Goal: Information Seeking & Learning: Compare options

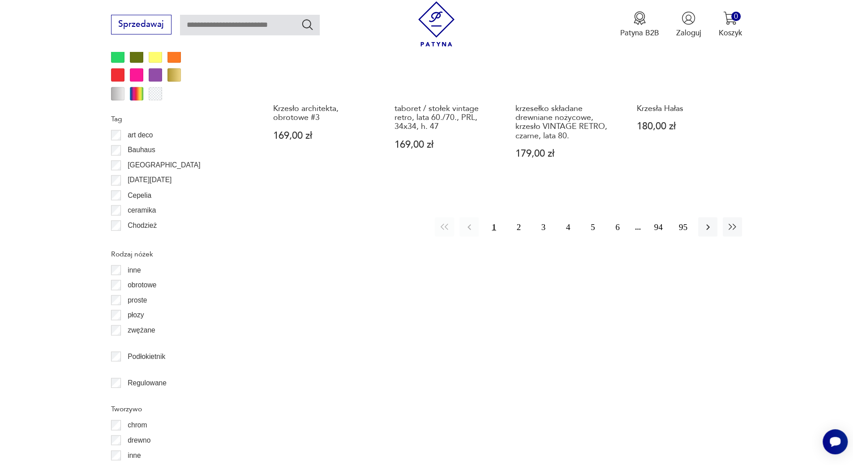
scroll to position [1149, 0]
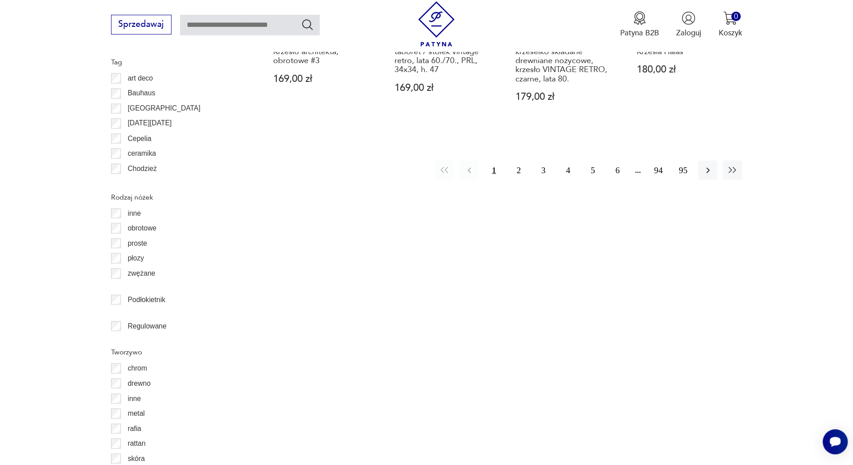
click at [519, 170] on button "2" at bounding box center [518, 169] width 19 height 19
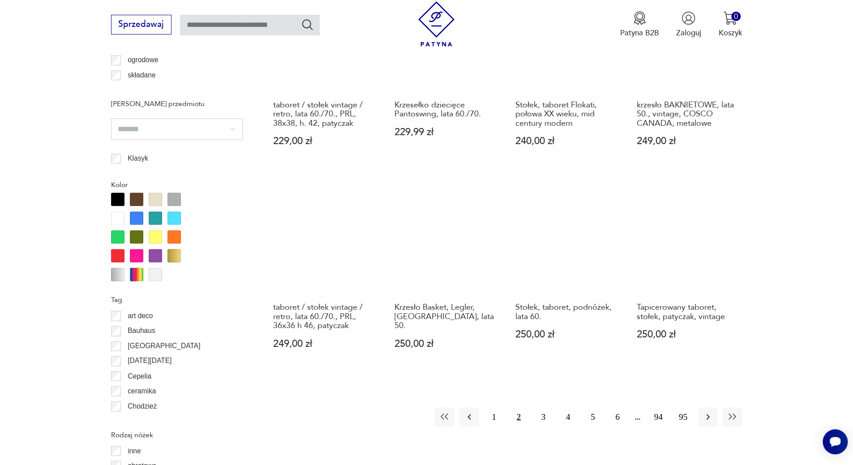
scroll to position [925, 0]
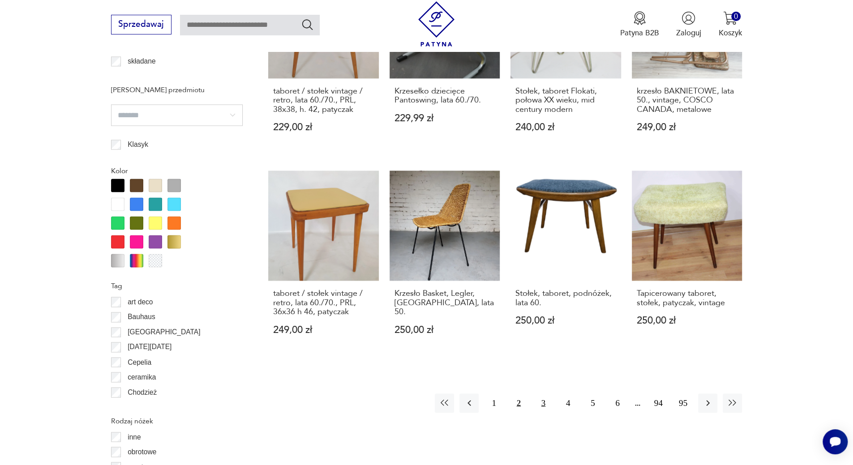
click at [545, 394] on button "3" at bounding box center [543, 403] width 19 height 19
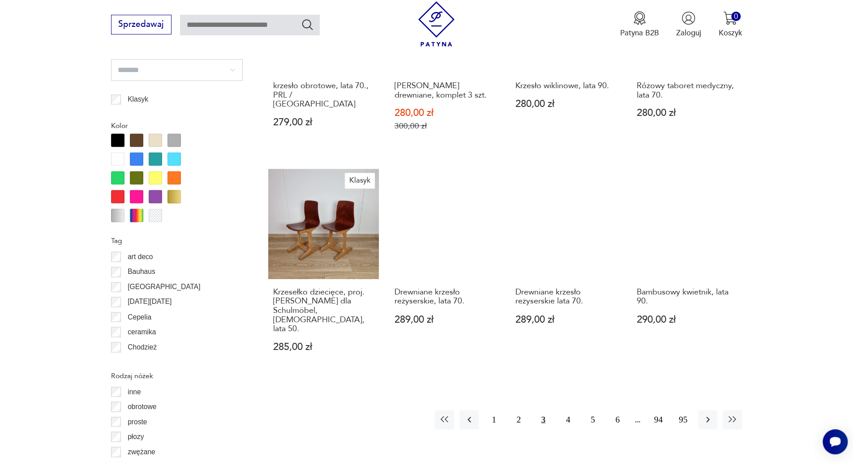
scroll to position [1014, 0]
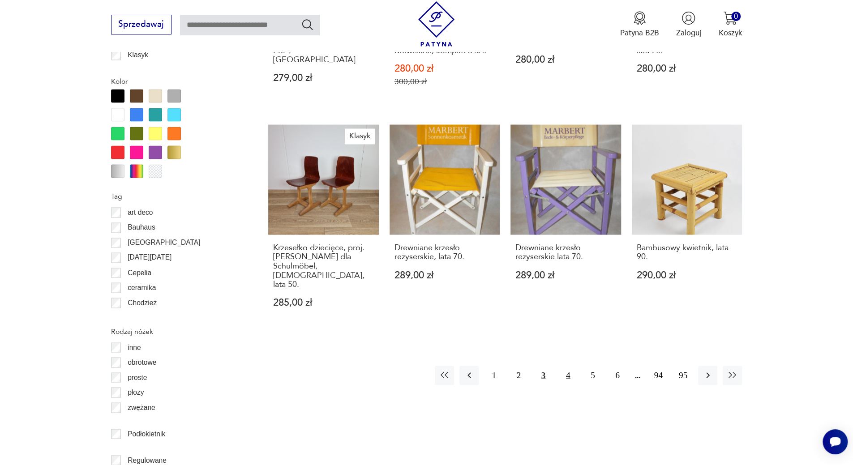
click at [571, 366] on button "4" at bounding box center [567, 375] width 19 height 19
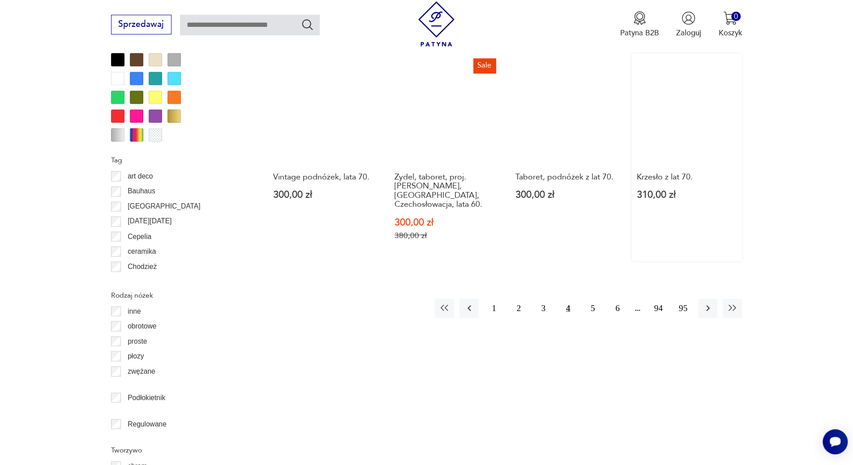
scroll to position [1059, 0]
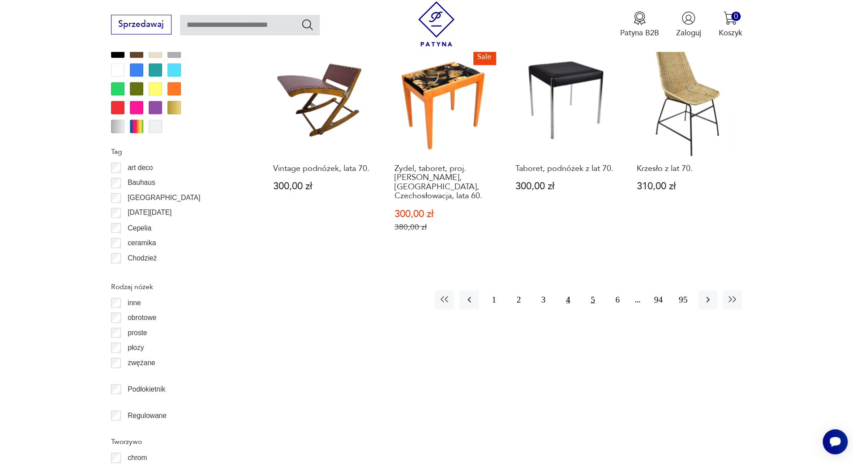
click at [596, 290] on button "5" at bounding box center [592, 299] width 19 height 19
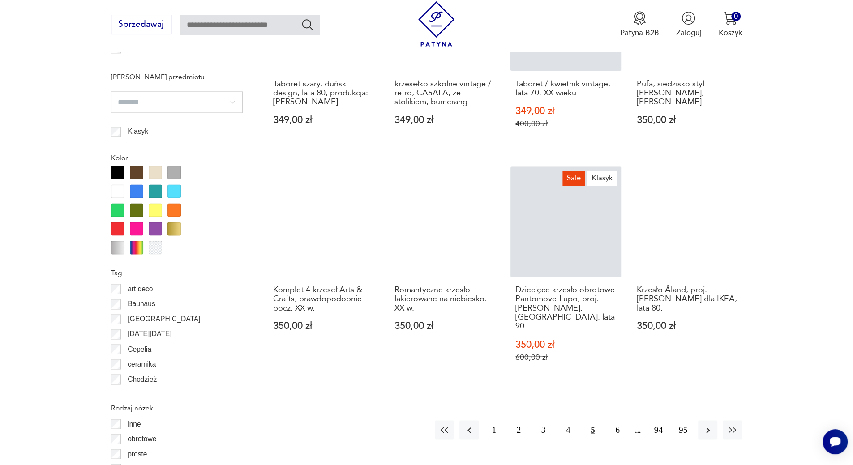
scroll to position [970, 0]
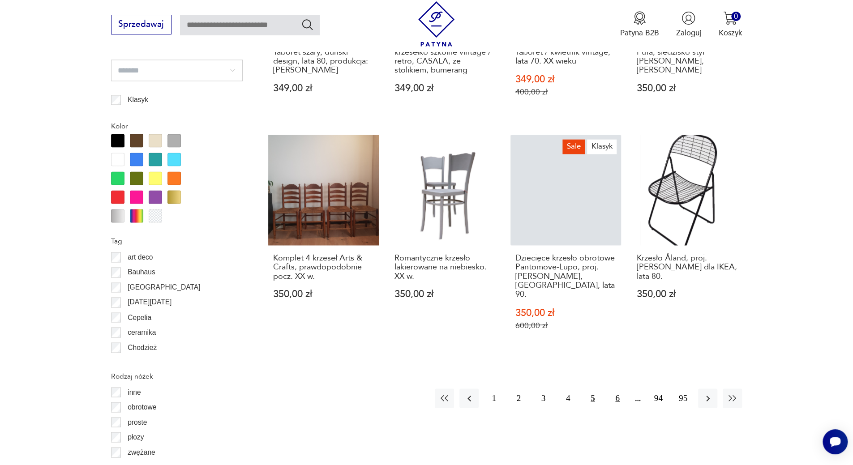
click at [621, 389] on button "6" at bounding box center [617, 398] width 19 height 19
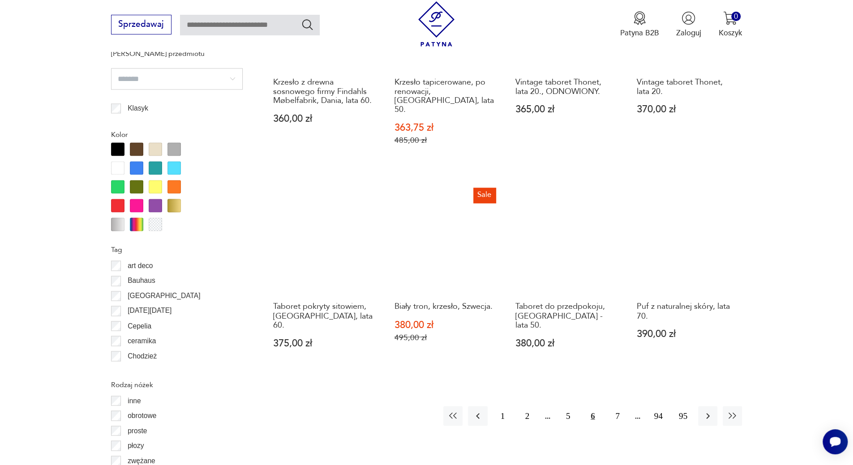
scroll to position [970, 0]
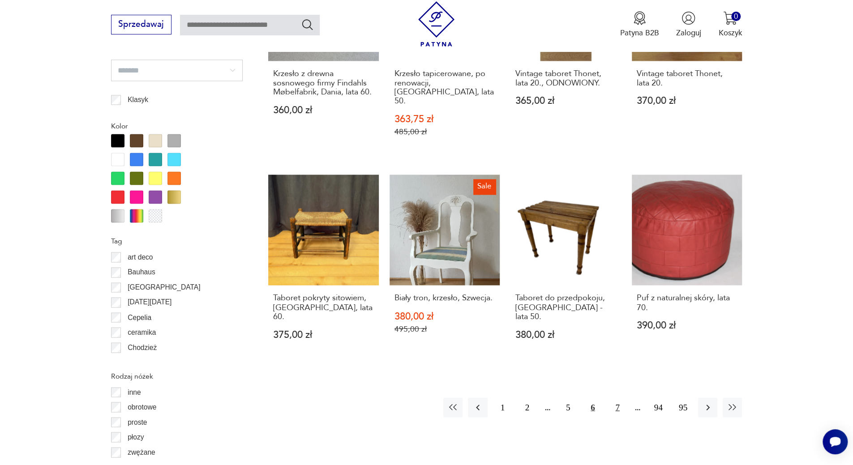
click at [618, 398] on button "7" at bounding box center [617, 407] width 19 height 19
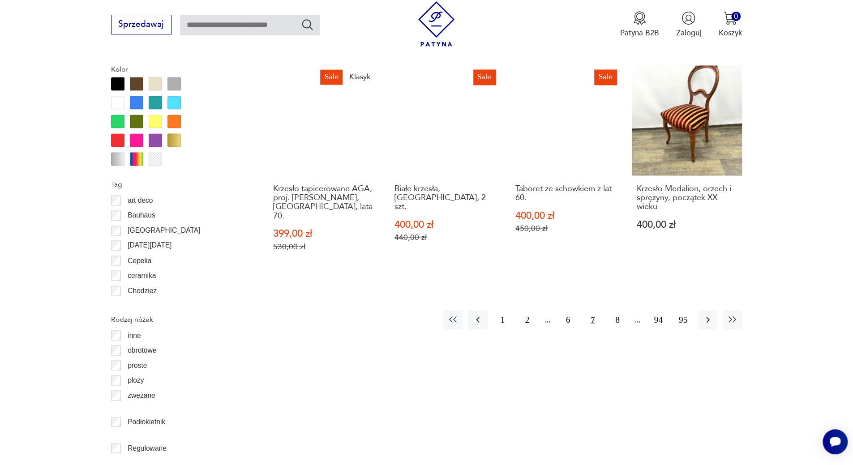
scroll to position [1059, 0]
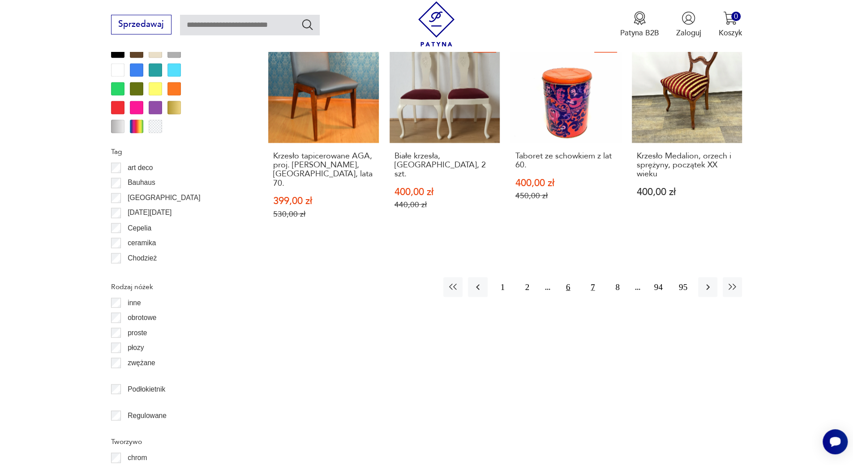
click at [571, 279] on button "6" at bounding box center [567, 286] width 19 height 19
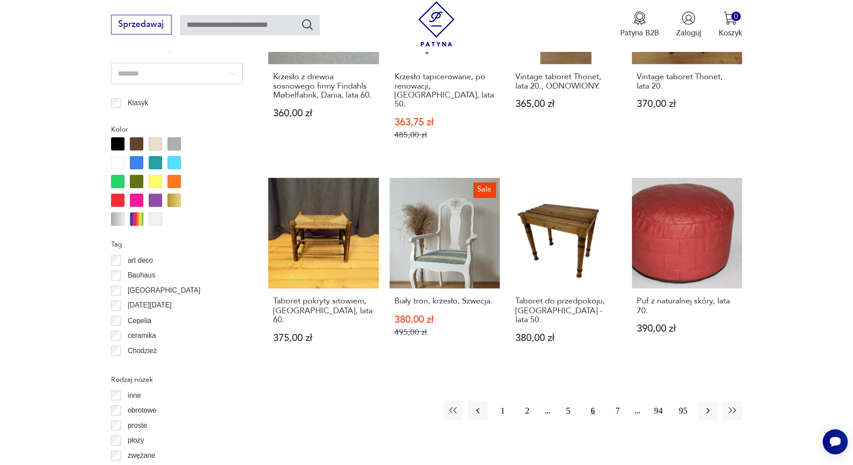
scroll to position [1059, 0]
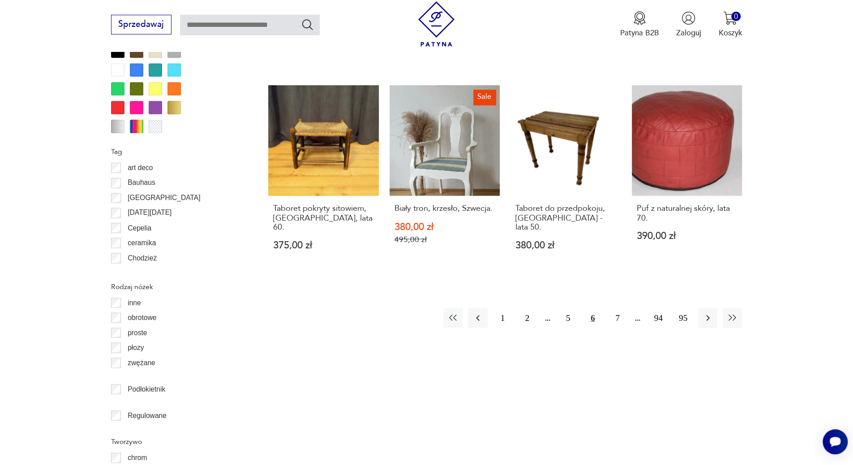
drag, startPoint x: 619, startPoint y: 266, endPoint x: 634, endPoint y: 242, distance: 28.6
click at [619, 308] on button "7" at bounding box center [617, 317] width 19 height 19
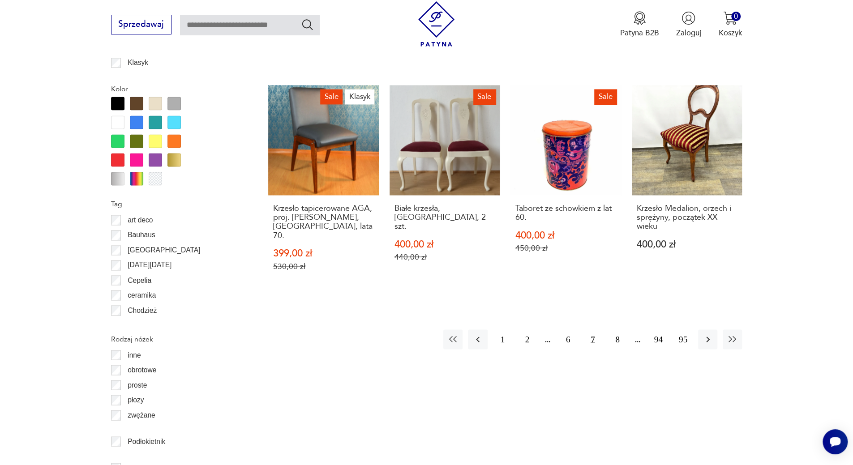
scroll to position [1014, 0]
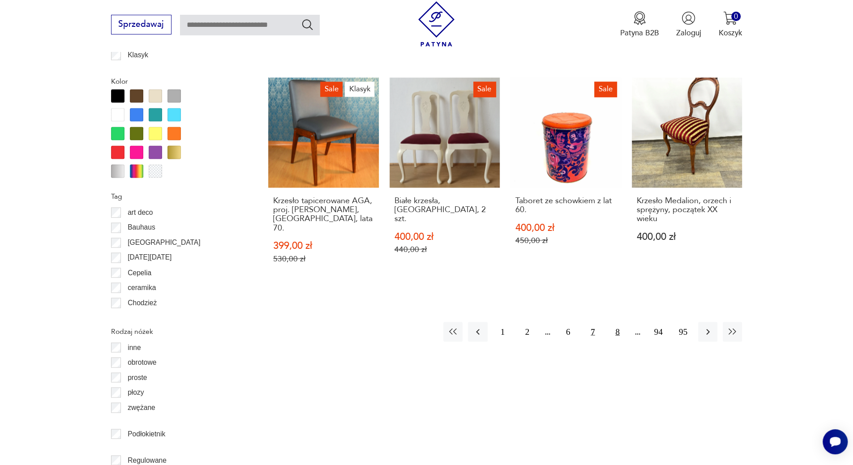
click at [620, 322] on button "8" at bounding box center [617, 331] width 19 height 19
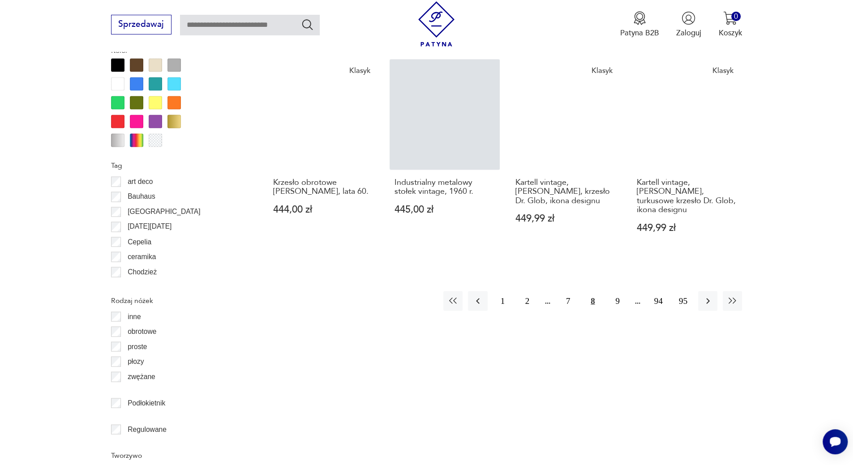
scroll to position [1059, 0]
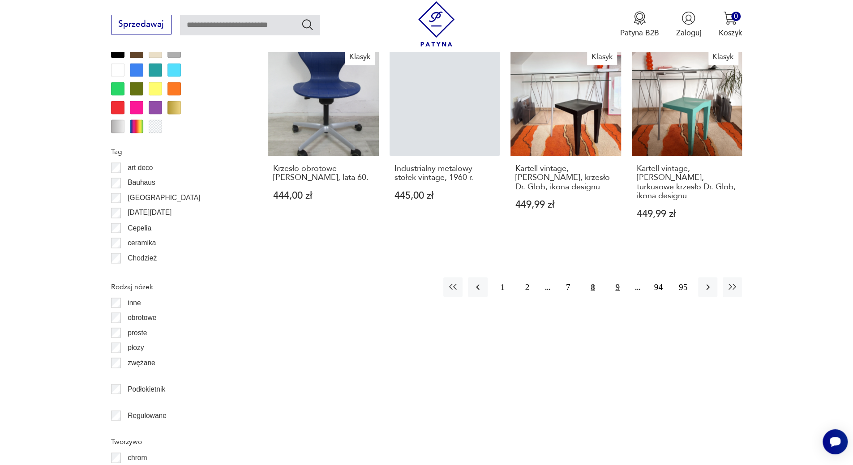
click at [616, 277] on button "9" at bounding box center [617, 286] width 19 height 19
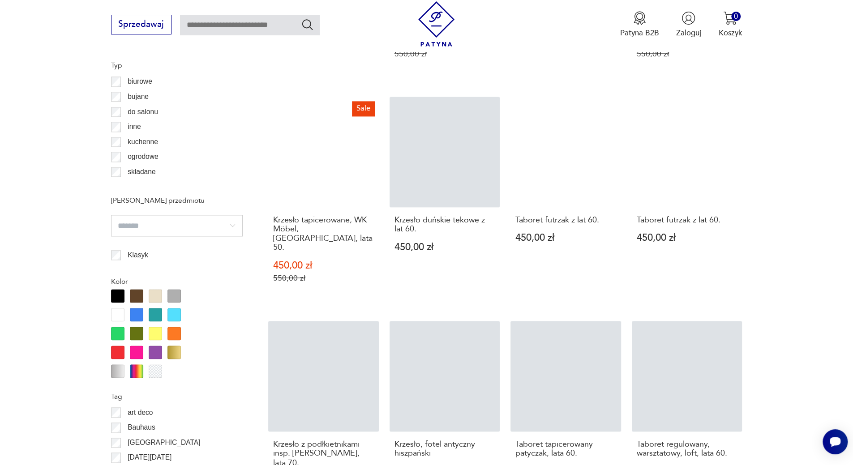
scroll to position [970, 0]
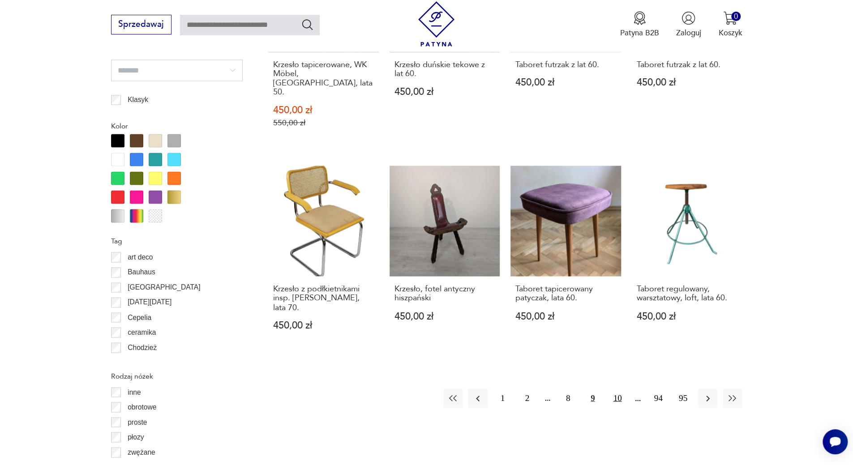
click at [619, 389] on button "10" at bounding box center [617, 398] width 19 height 19
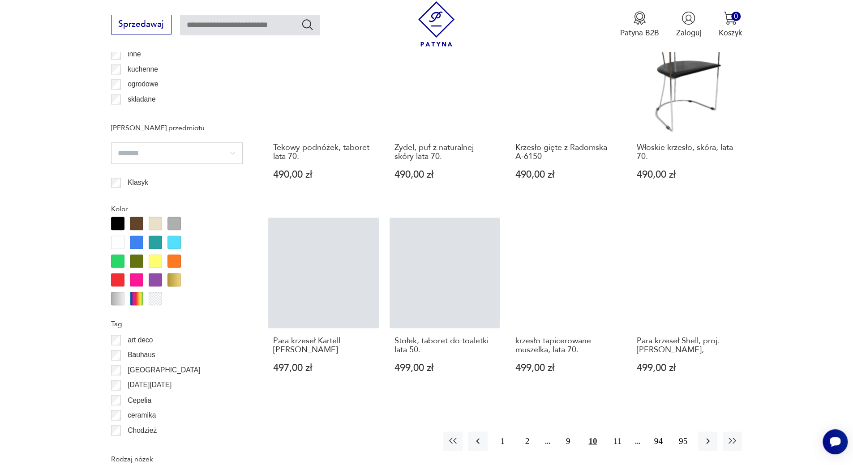
scroll to position [925, 0]
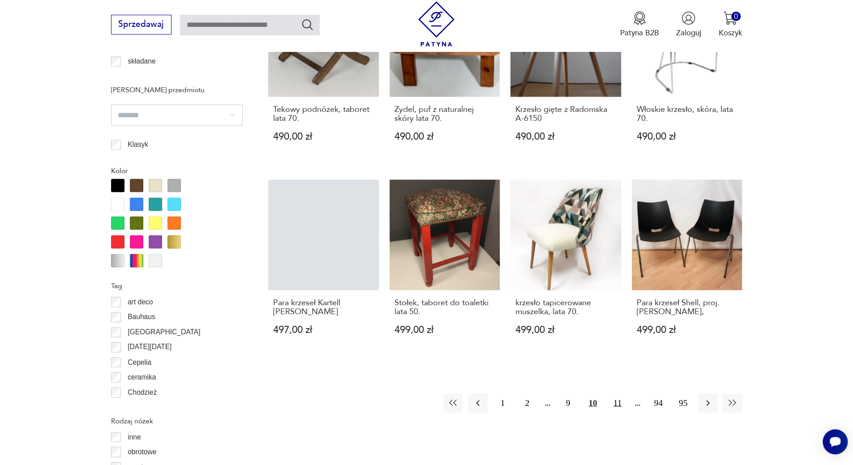
click at [616, 394] on button "11" at bounding box center [617, 403] width 19 height 19
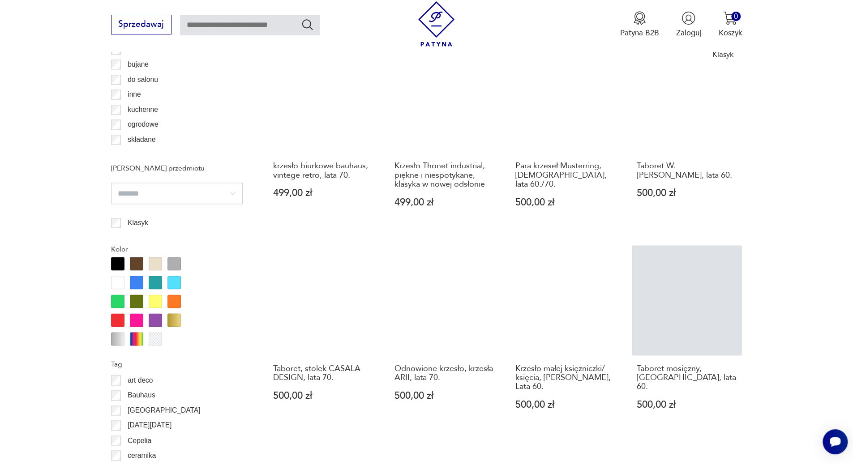
scroll to position [925, 0]
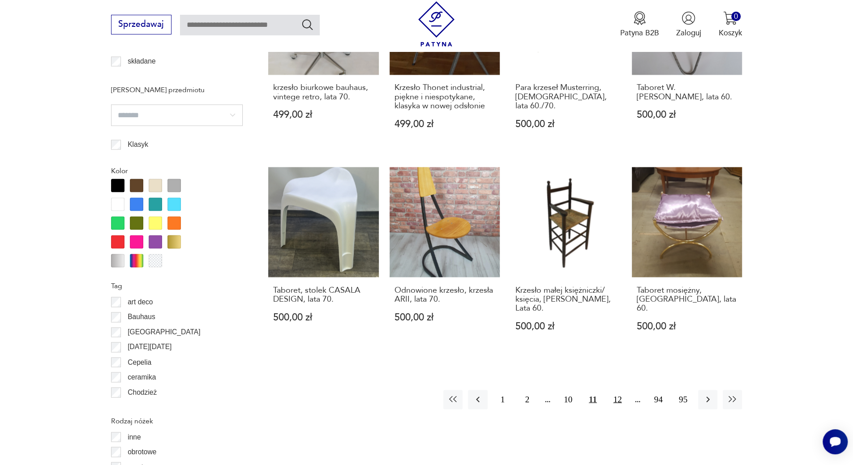
click at [617, 390] on button "12" at bounding box center [617, 399] width 19 height 19
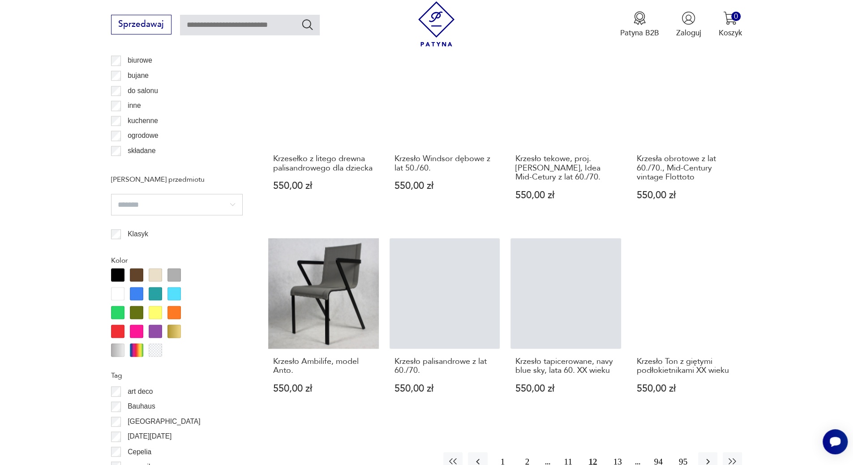
scroll to position [880, 0]
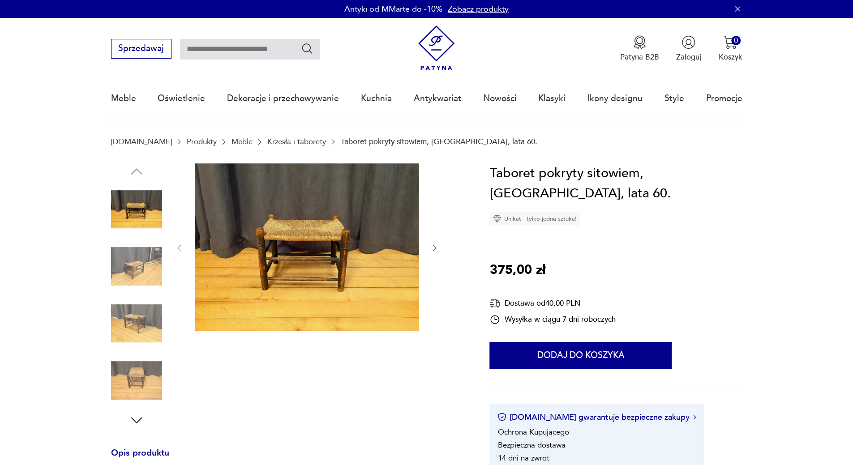
click at [350, 240] on img at bounding box center [307, 247] width 224 height 168
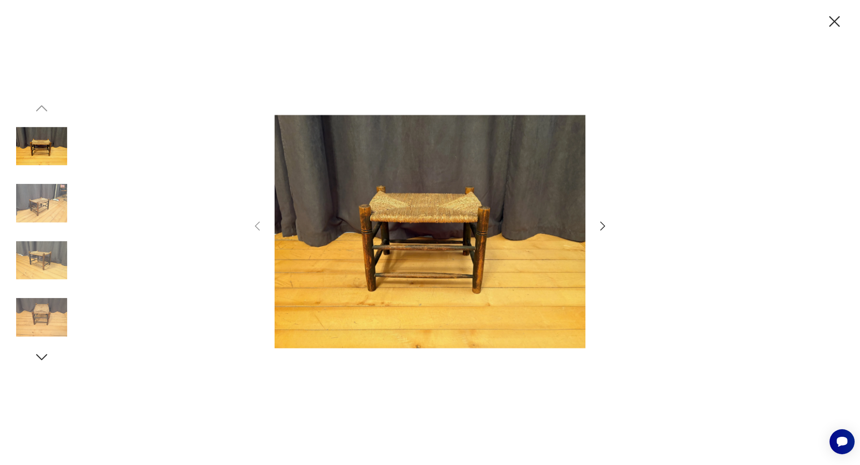
click at [601, 219] on div at bounding box center [430, 233] width 358 height 374
click at [605, 232] on icon "button" at bounding box center [602, 226] width 13 height 13
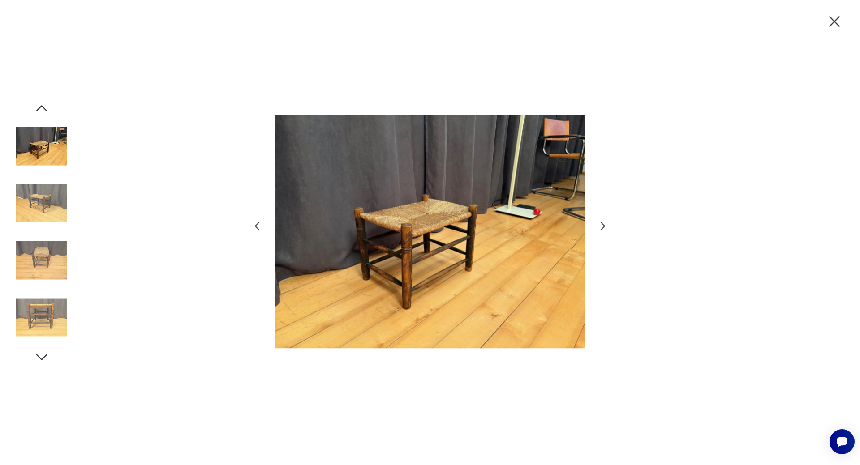
click at [603, 227] on icon "button" at bounding box center [602, 226] width 5 height 9
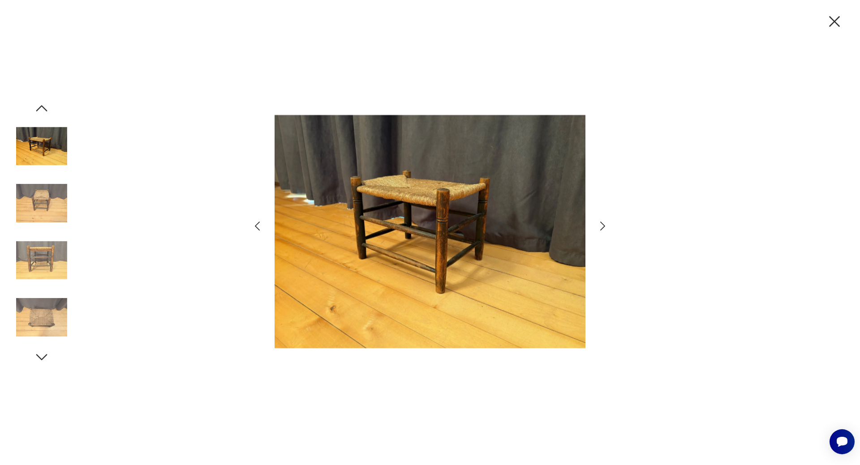
click at [603, 227] on icon "button" at bounding box center [602, 226] width 5 height 9
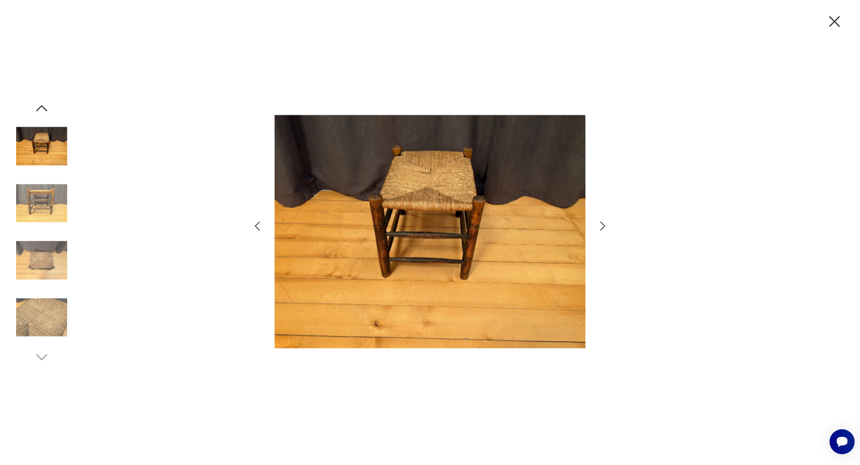
click at [603, 227] on icon "button" at bounding box center [602, 226] width 5 height 9
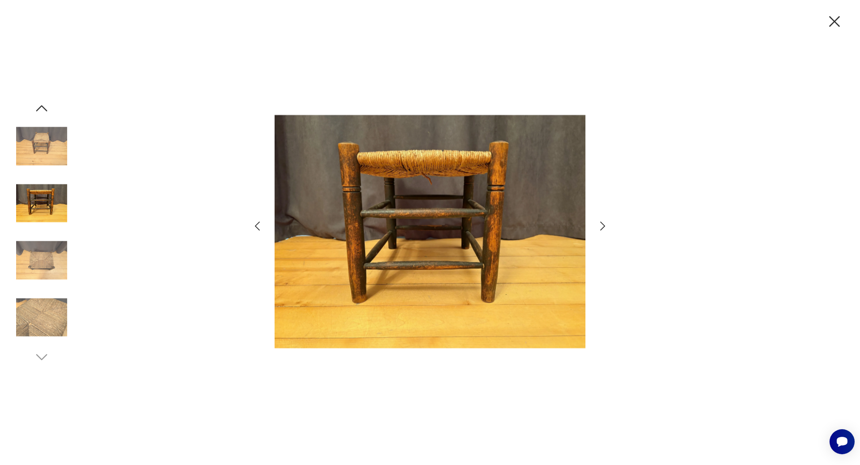
click at [836, 19] on icon "button" at bounding box center [834, 21] width 19 height 19
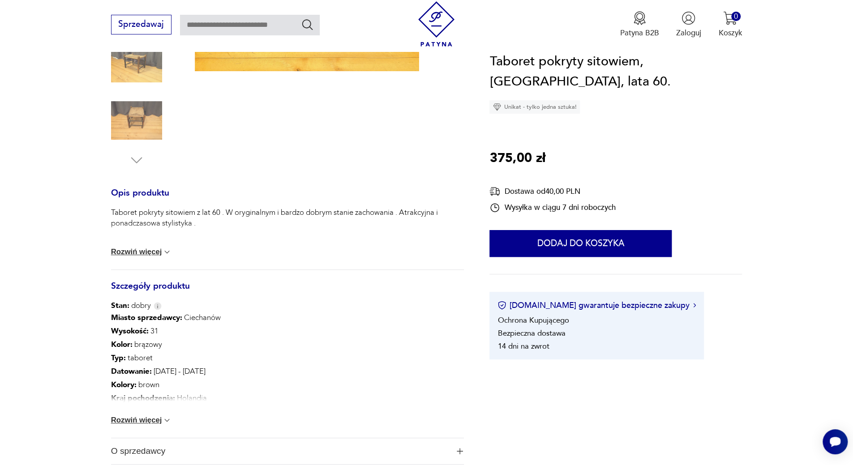
scroll to position [269, 0]
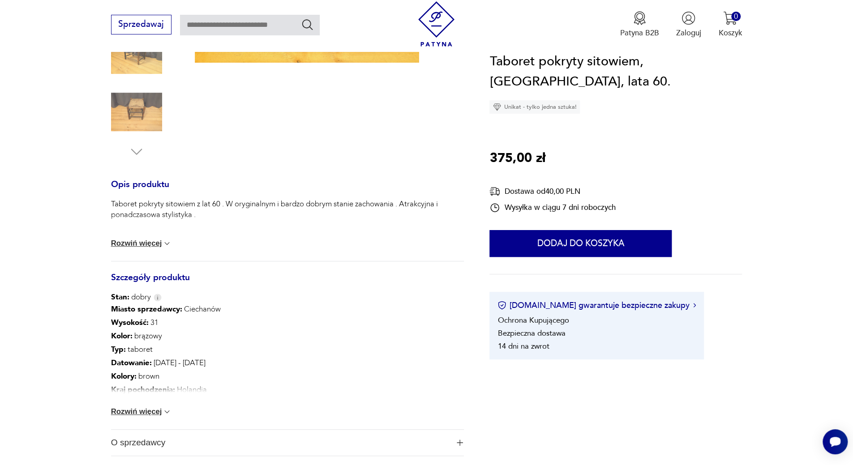
click at [164, 412] on img at bounding box center [167, 412] width 9 height 9
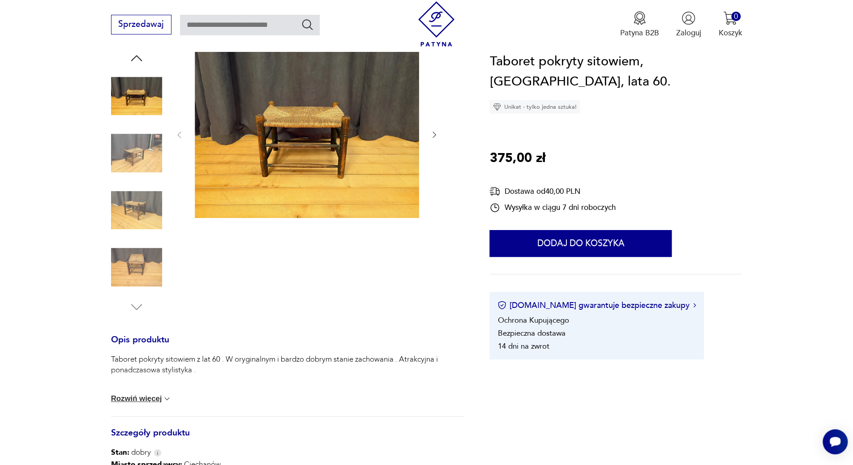
scroll to position [45, 0]
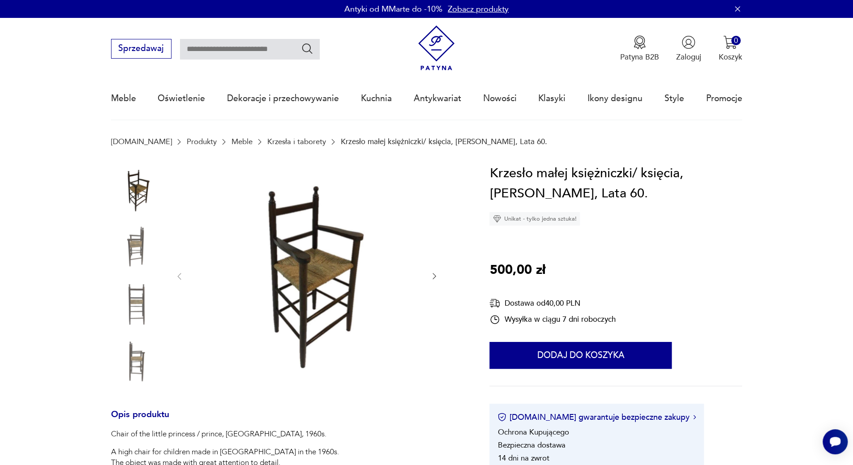
click at [433, 281] on icon "button" at bounding box center [434, 276] width 9 height 9
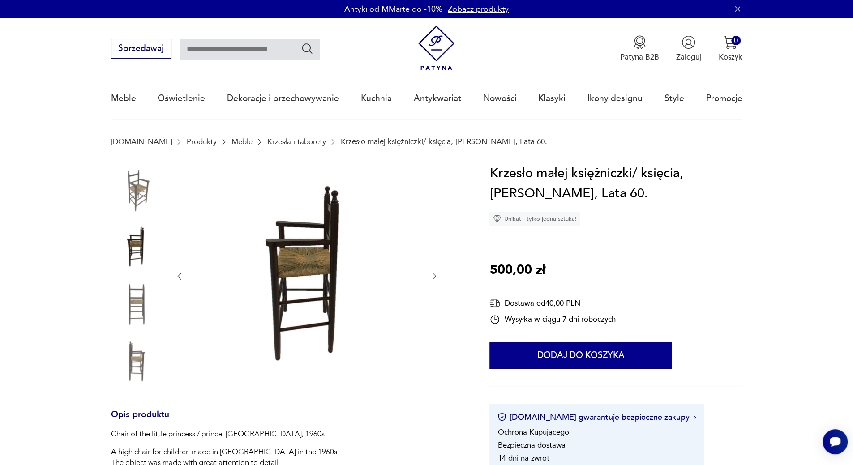
click at [433, 280] on icon "button" at bounding box center [434, 276] width 9 height 9
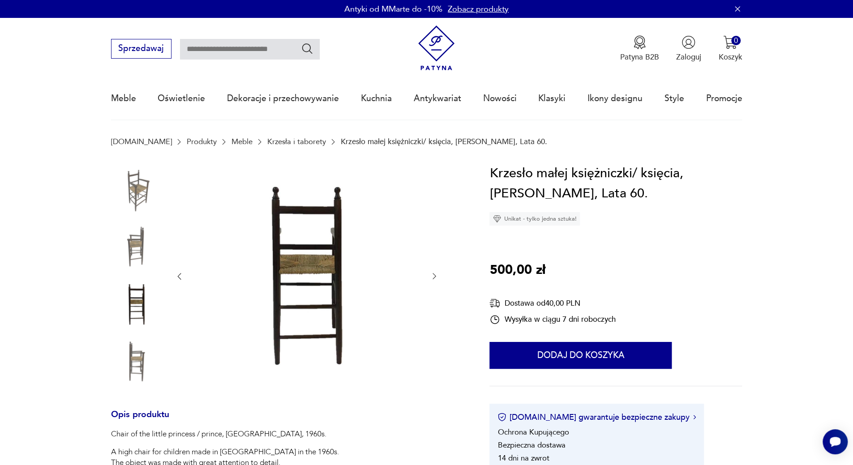
click at [433, 280] on icon "button" at bounding box center [434, 276] width 9 height 9
